Goal: Task Accomplishment & Management: Manage account settings

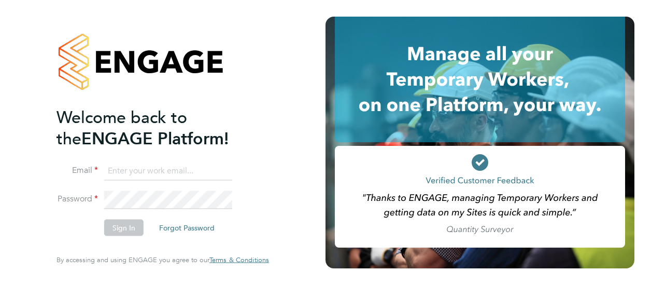
type input "James.Archer@vistry.co.uk"
click at [266, 220] on div "Welcome back to the ENGAGE Platform! Email James.Archer@vistry.co.uk Password S…" at bounding box center [162, 140] width 212 height 247
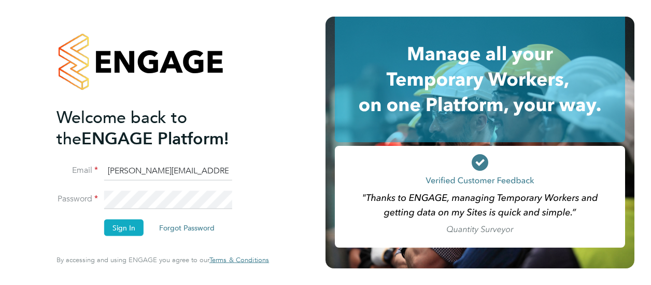
click at [124, 224] on button "Sign In" at bounding box center [123, 227] width 39 height 17
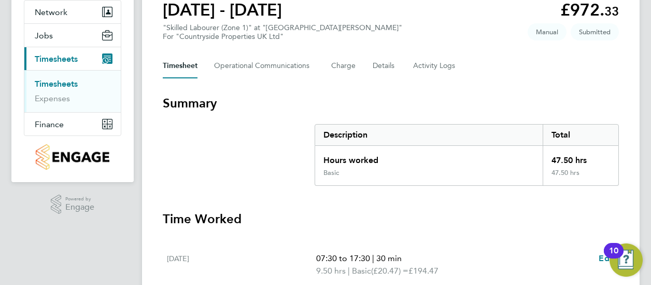
scroll to position [99, 0]
click at [378, 66] on button "Details" at bounding box center [385, 66] width 24 height 25
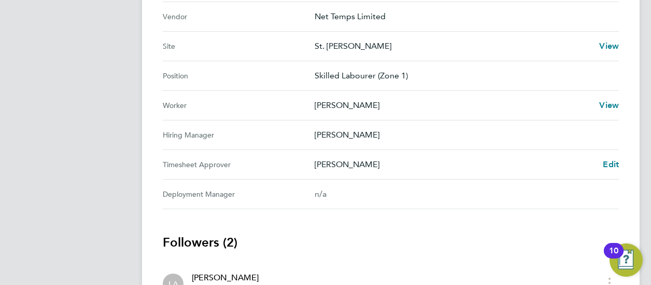
scroll to position [427, 0]
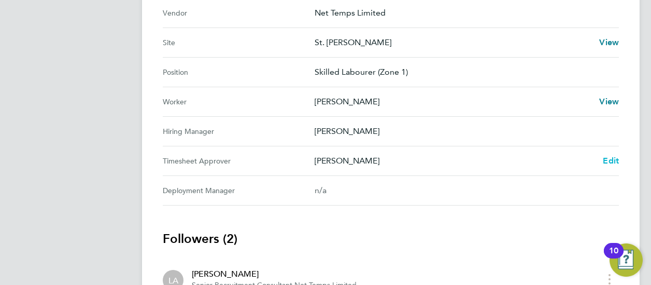
click at [614, 158] on span "Edit" at bounding box center [611, 160] width 16 height 10
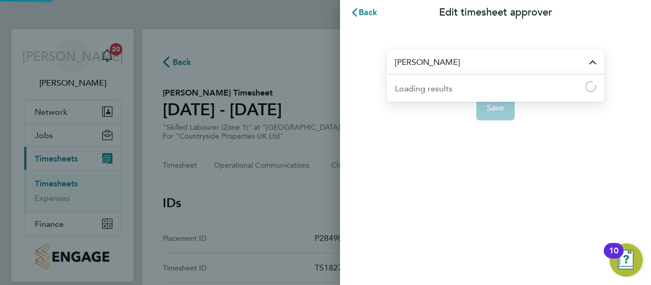
click at [501, 65] on input "[PERSON_NAME]" at bounding box center [496, 62] width 218 height 24
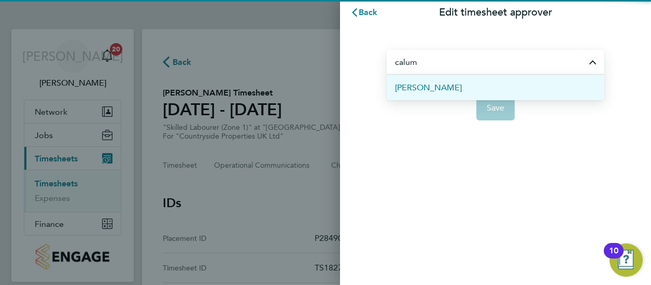
click at [451, 86] on span "[PERSON_NAME]" at bounding box center [428, 87] width 67 height 12
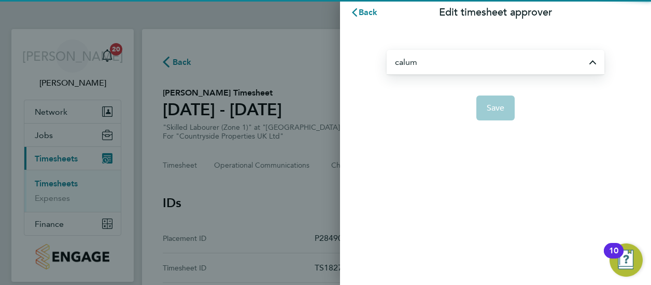
type input "[PERSON_NAME]"
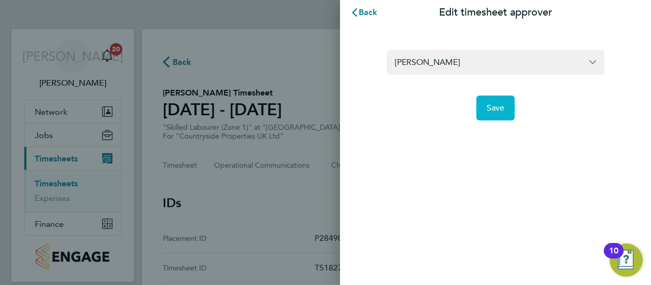
click at [495, 104] on span "Save" at bounding box center [496, 108] width 18 height 10
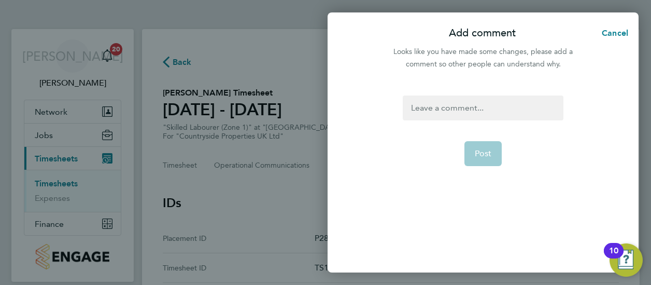
click at [443, 103] on div at bounding box center [483, 107] width 160 height 25
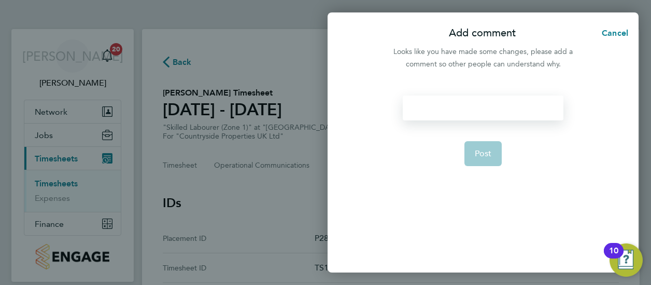
click at [443, 103] on div at bounding box center [483, 107] width 160 height 25
click at [478, 153] on span "Post" at bounding box center [483, 153] width 17 height 10
